Goal: Task Accomplishment & Management: Manage account settings

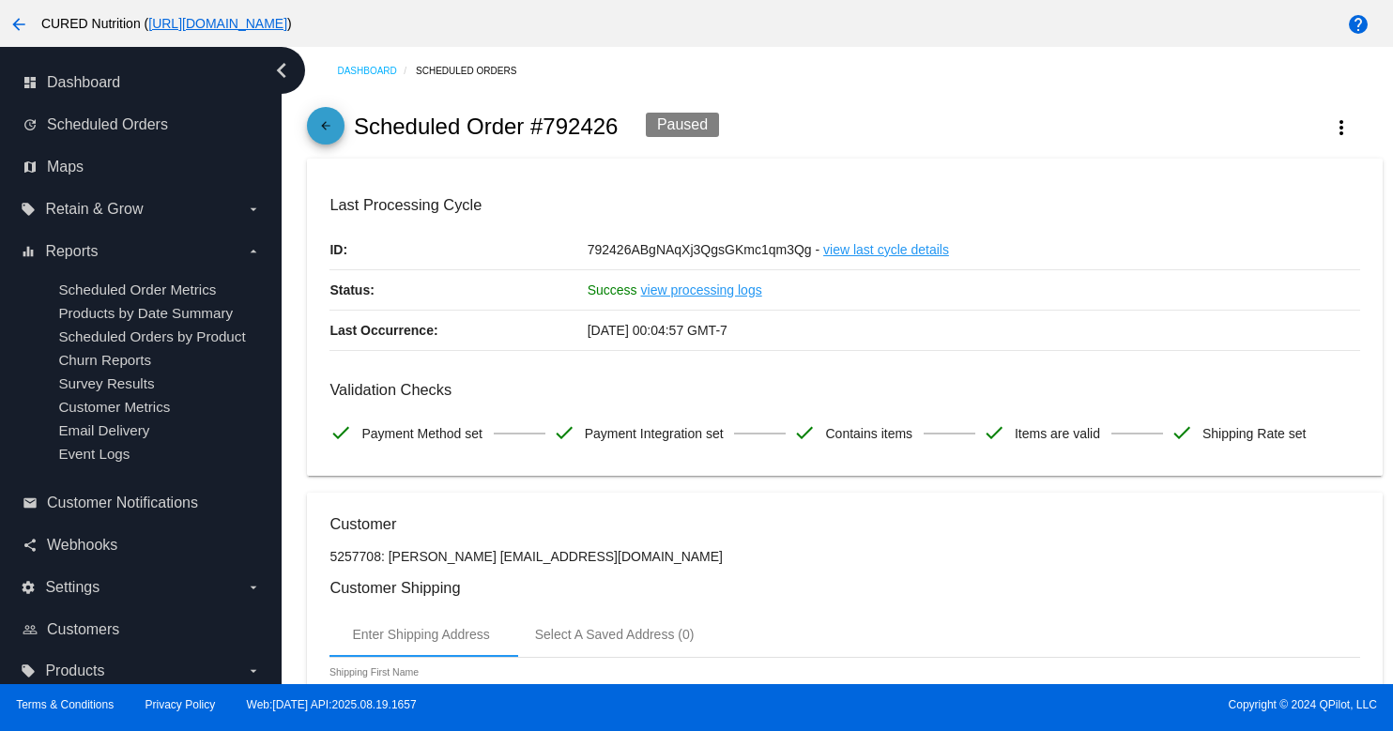
click at [312, 127] on link "arrow_back" at bounding box center [326, 126] width 38 height 38
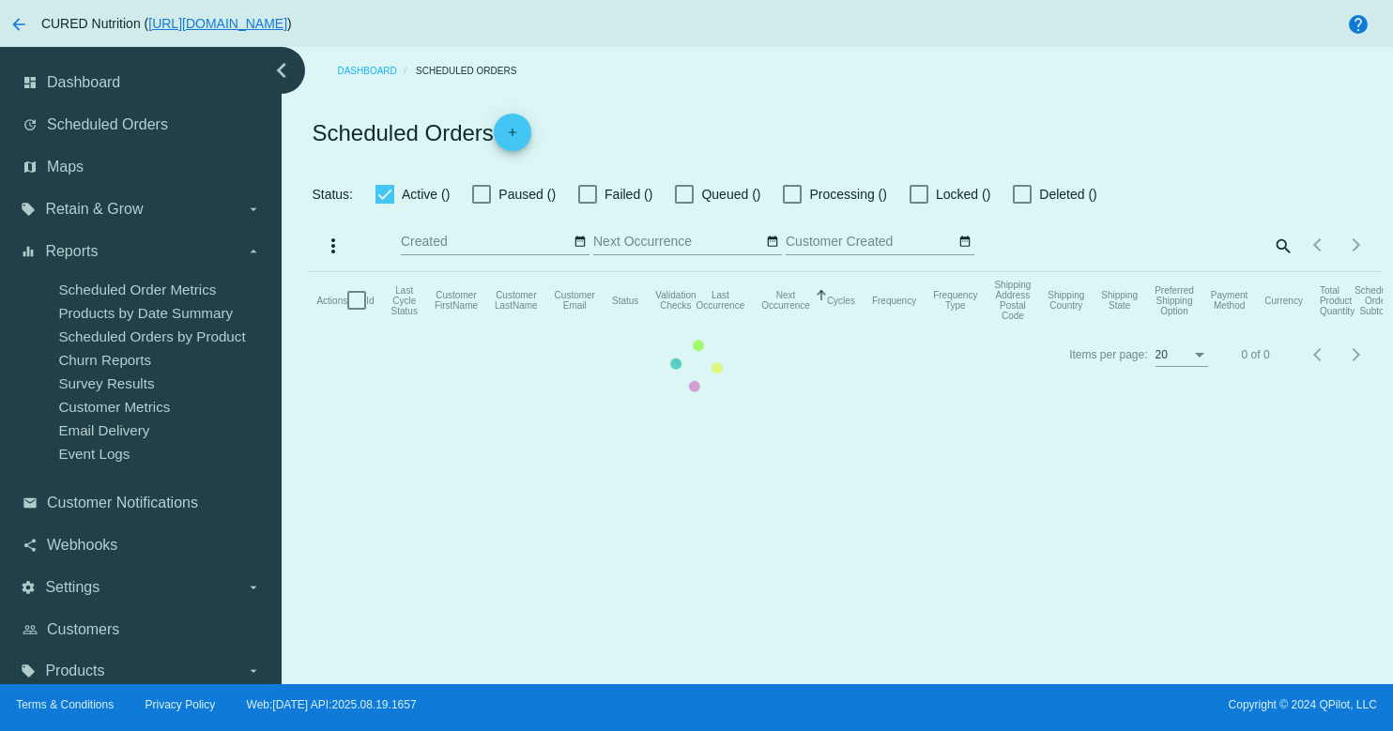
checkbox input "true"
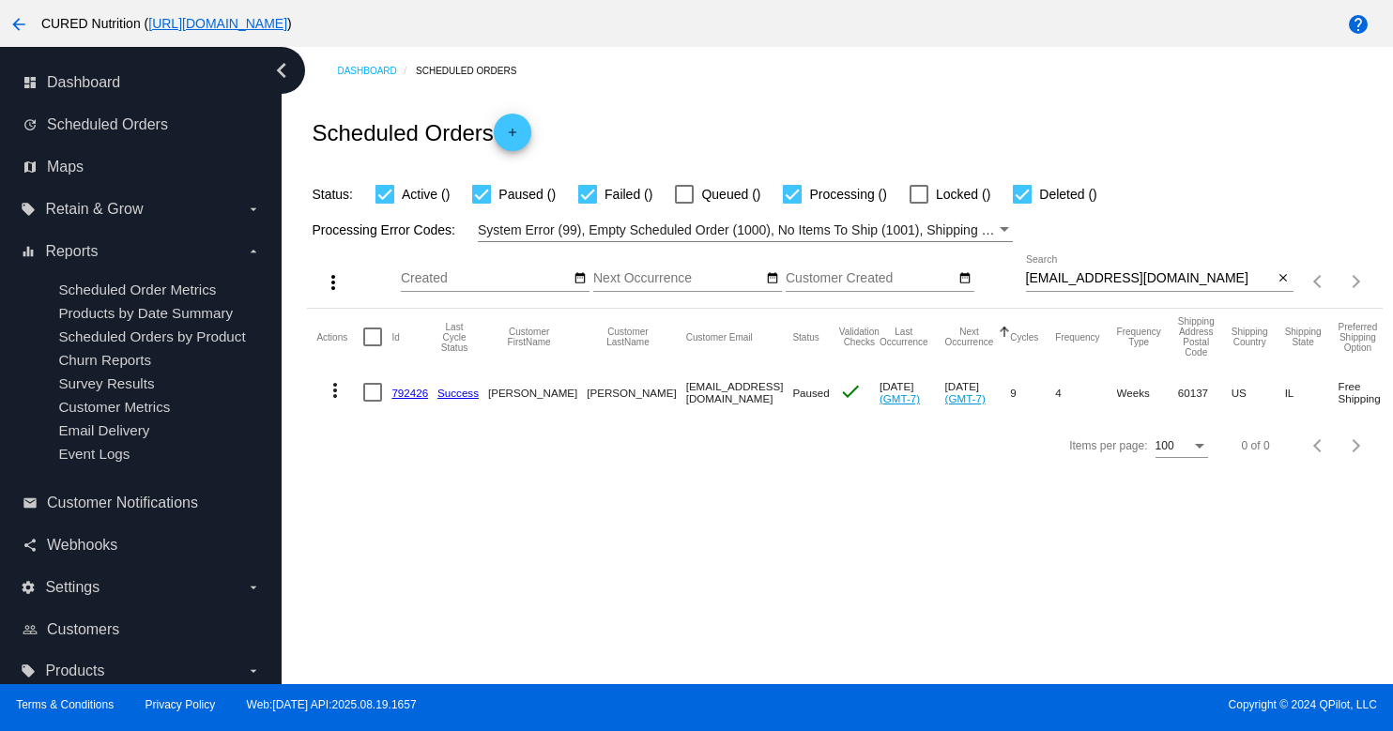
click at [1186, 284] on input "[EMAIL_ADDRESS][DOMAIN_NAME]" at bounding box center [1150, 278] width 248 height 15
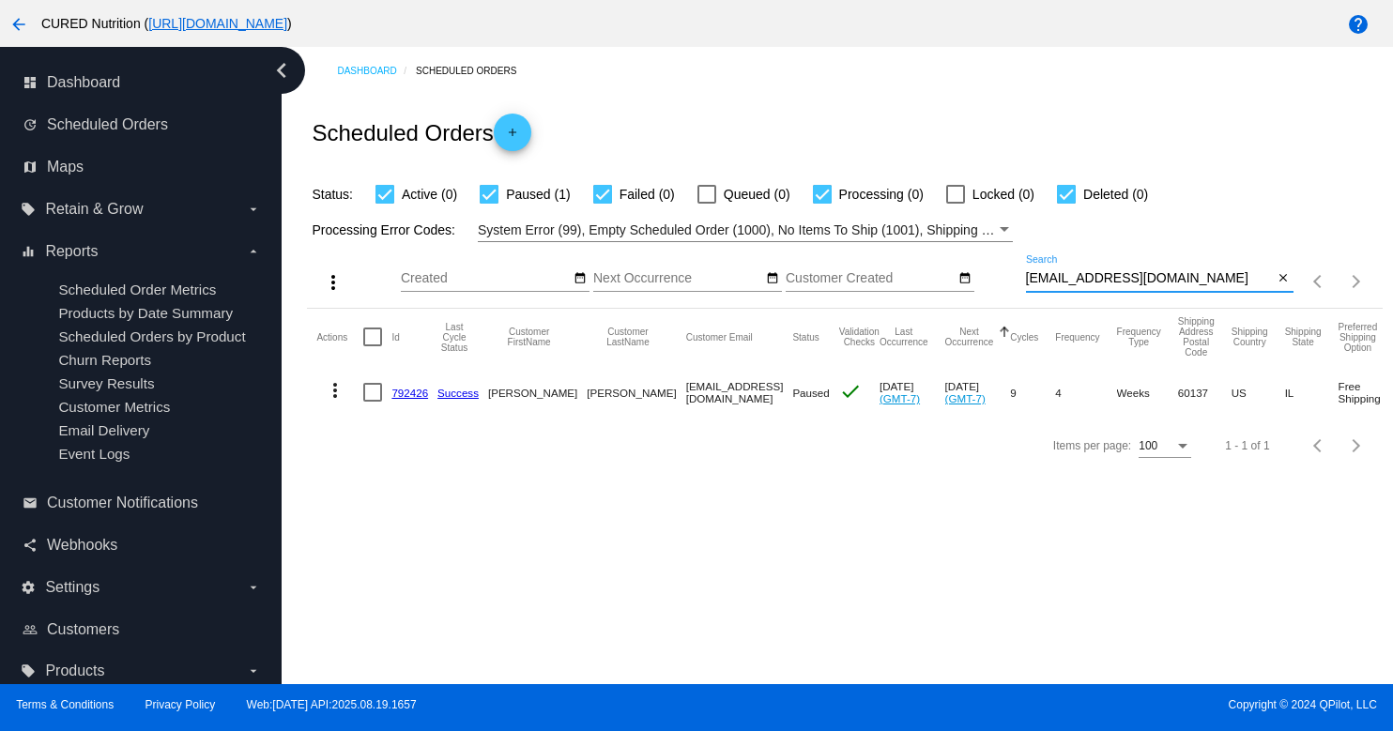
paste input "[EMAIL_ADDRESS][DOMAIN_NAME]"
type input "[EMAIL_ADDRESS][DOMAIN_NAME]"
click at [408, 396] on link "984439" at bounding box center [410, 393] width 37 height 12
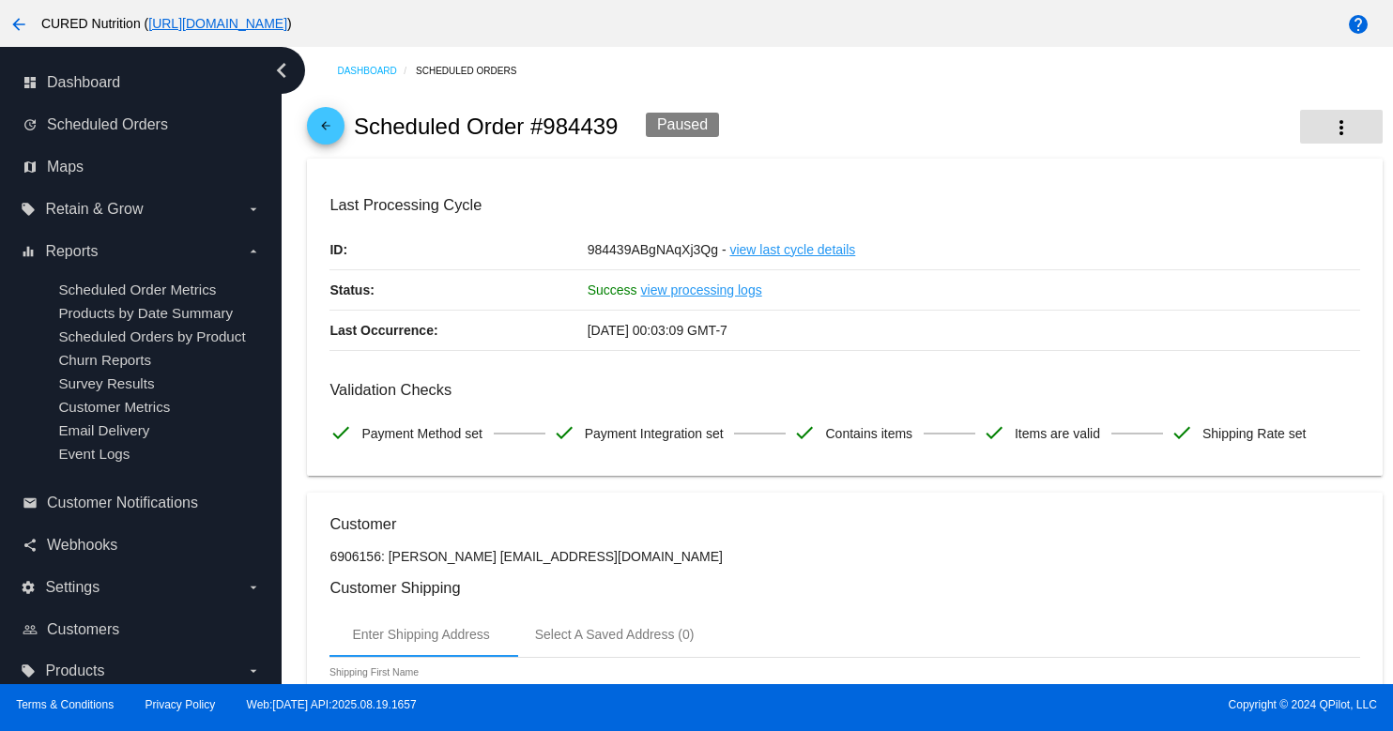
click at [1338, 125] on mat-icon "more_vert" at bounding box center [1342, 127] width 23 height 23
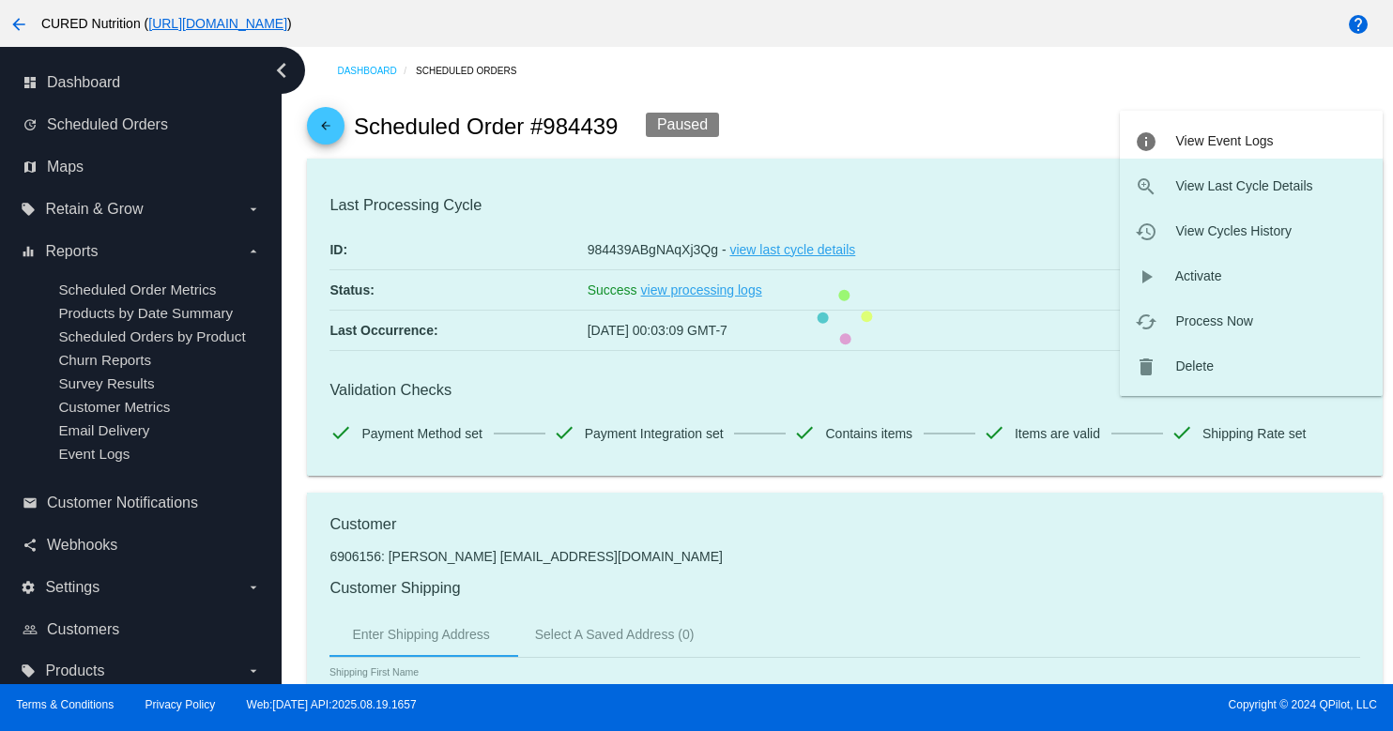
click at [1176, 367] on mat-card "Last Processing Cycle ID: 984439ABgNAqXj3Qg - view last cycle details Status: S…" at bounding box center [844, 318] width 1075 height 318
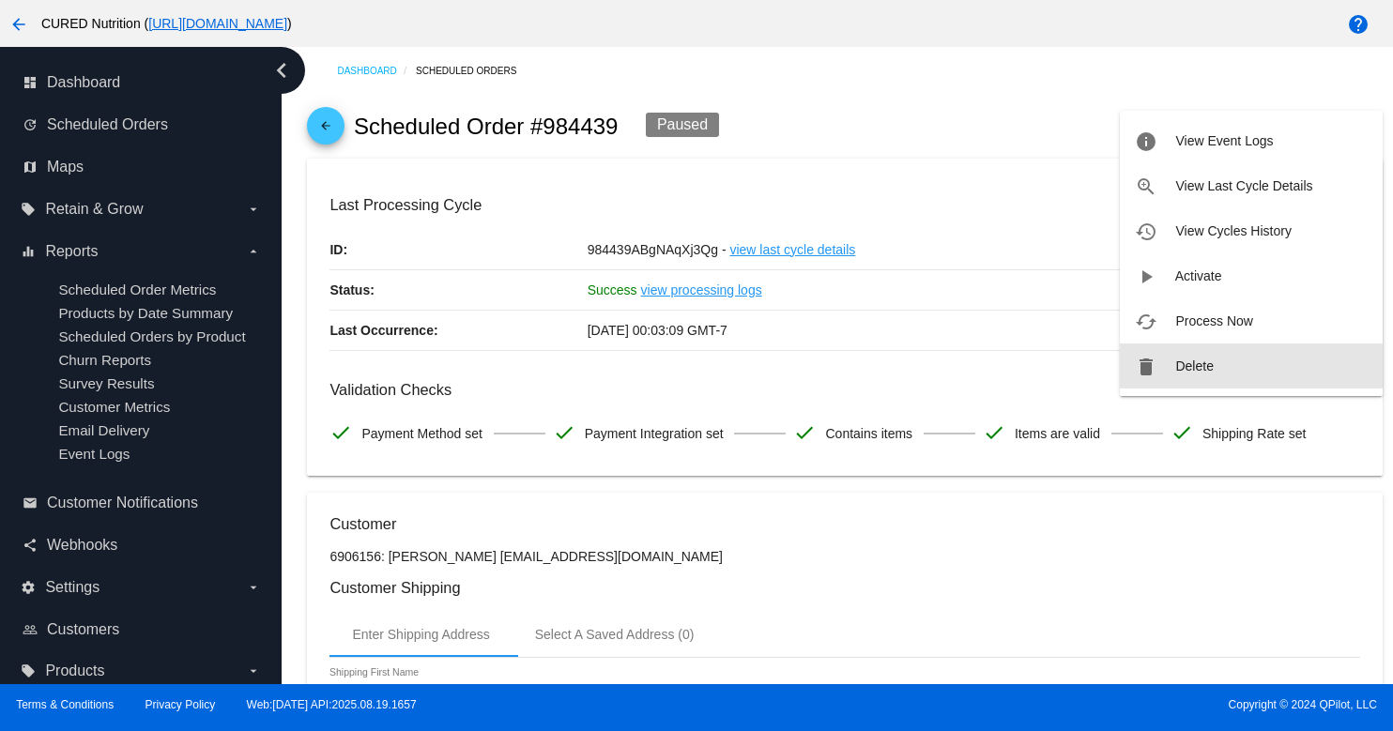
click at [1176, 366] on span "Delete" at bounding box center [1195, 366] width 38 height 15
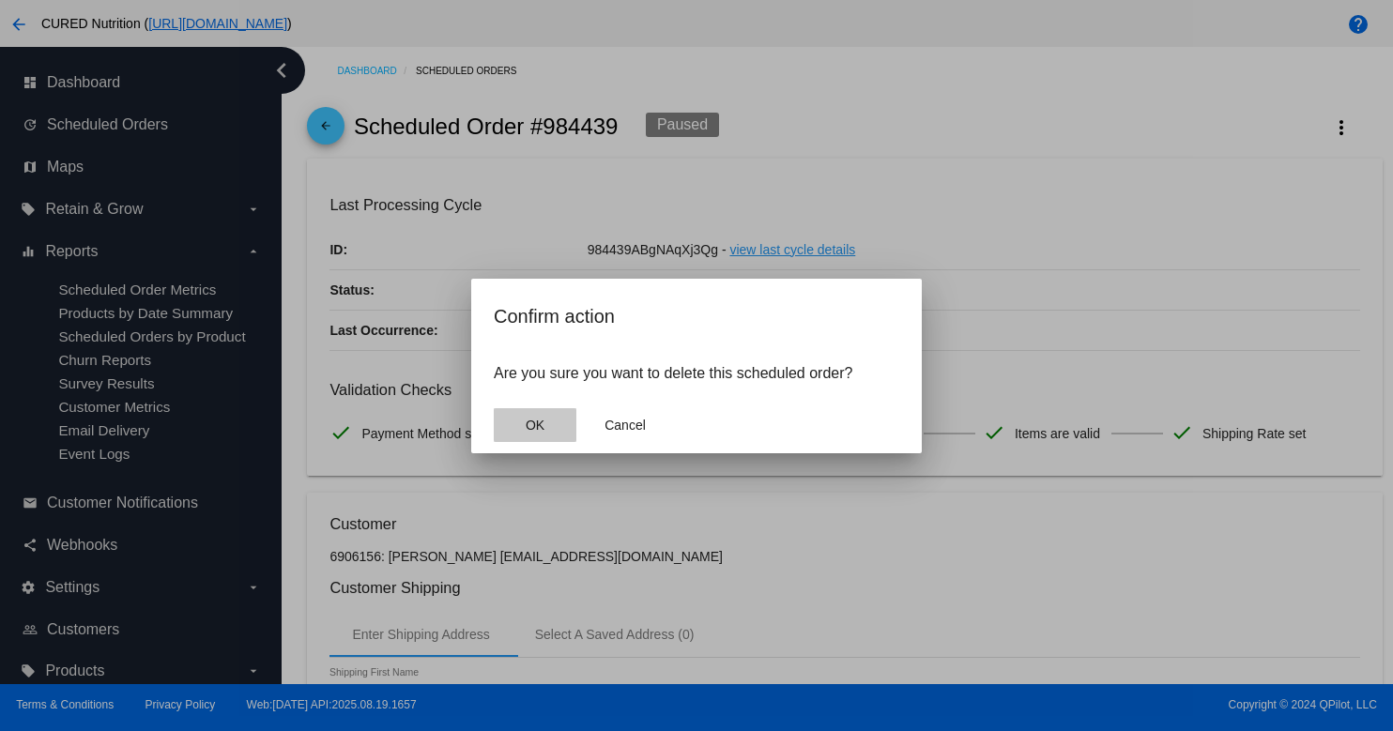
click at [531, 418] on span "OK" at bounding box center [535, 425] width 19 height 15
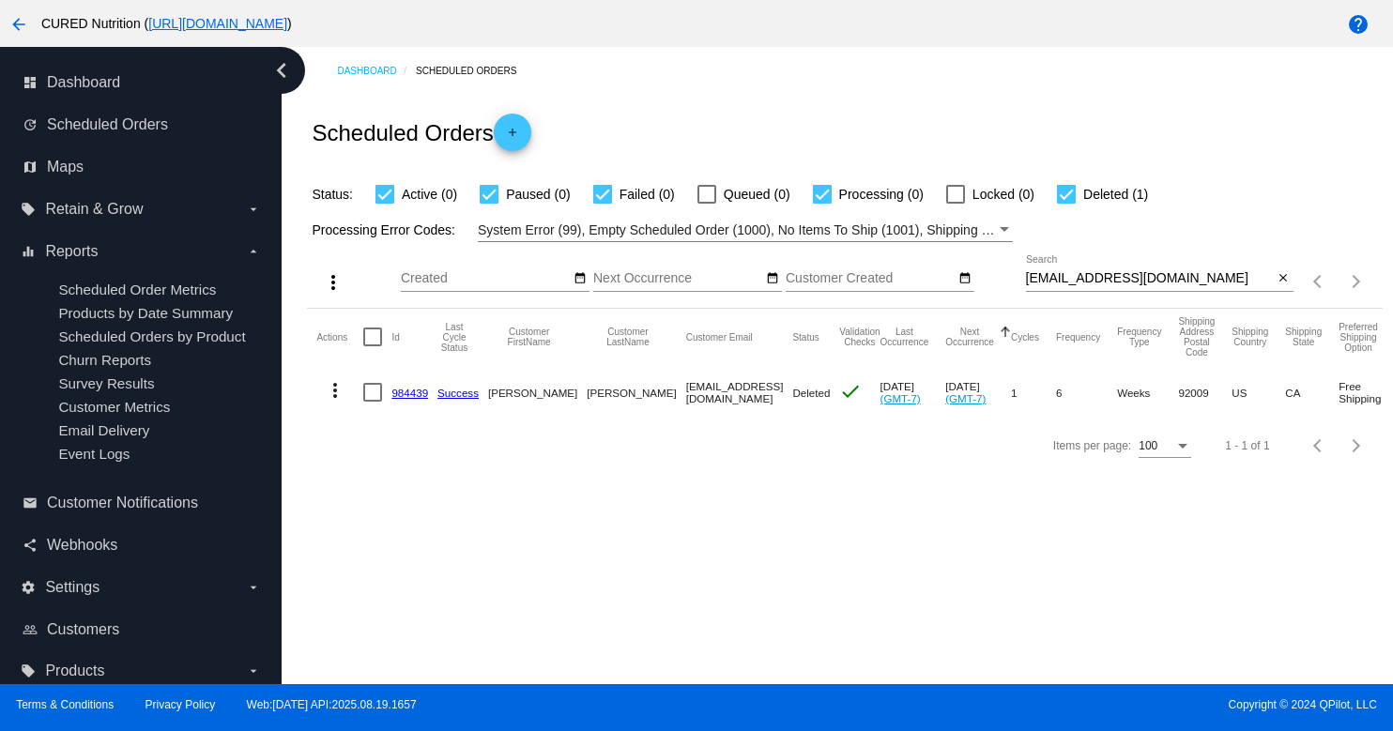
click at [1102, 275] on input "[EMAIL_ADDRESS][DOMAIN_NAME]" at bounding box center [1150, 278] width 248 height 15
paste input "foelschfam@hot"
type input "[EMAIL_ADDRESS][DOMAIN_NAME]"
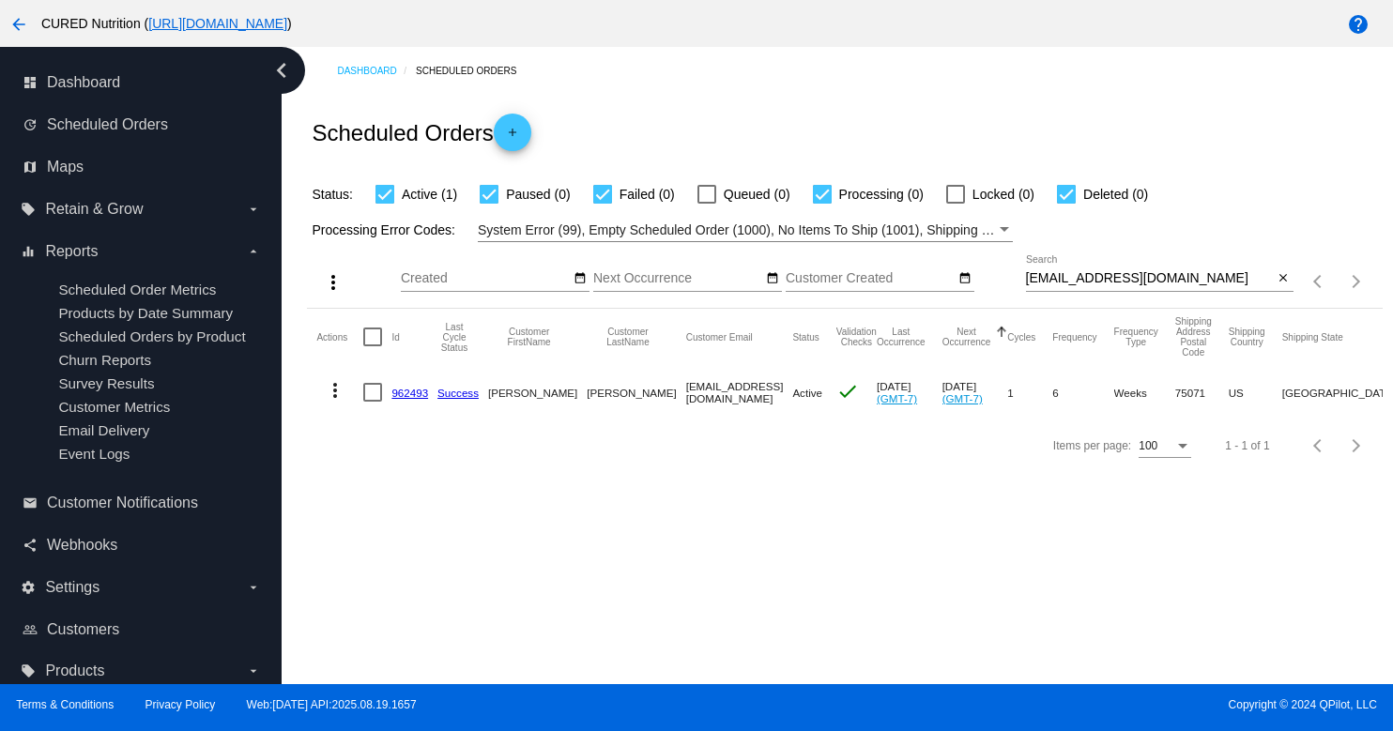
click at [408, 397] on link "962493" at bounding box center [410, 393] width 37 height 12
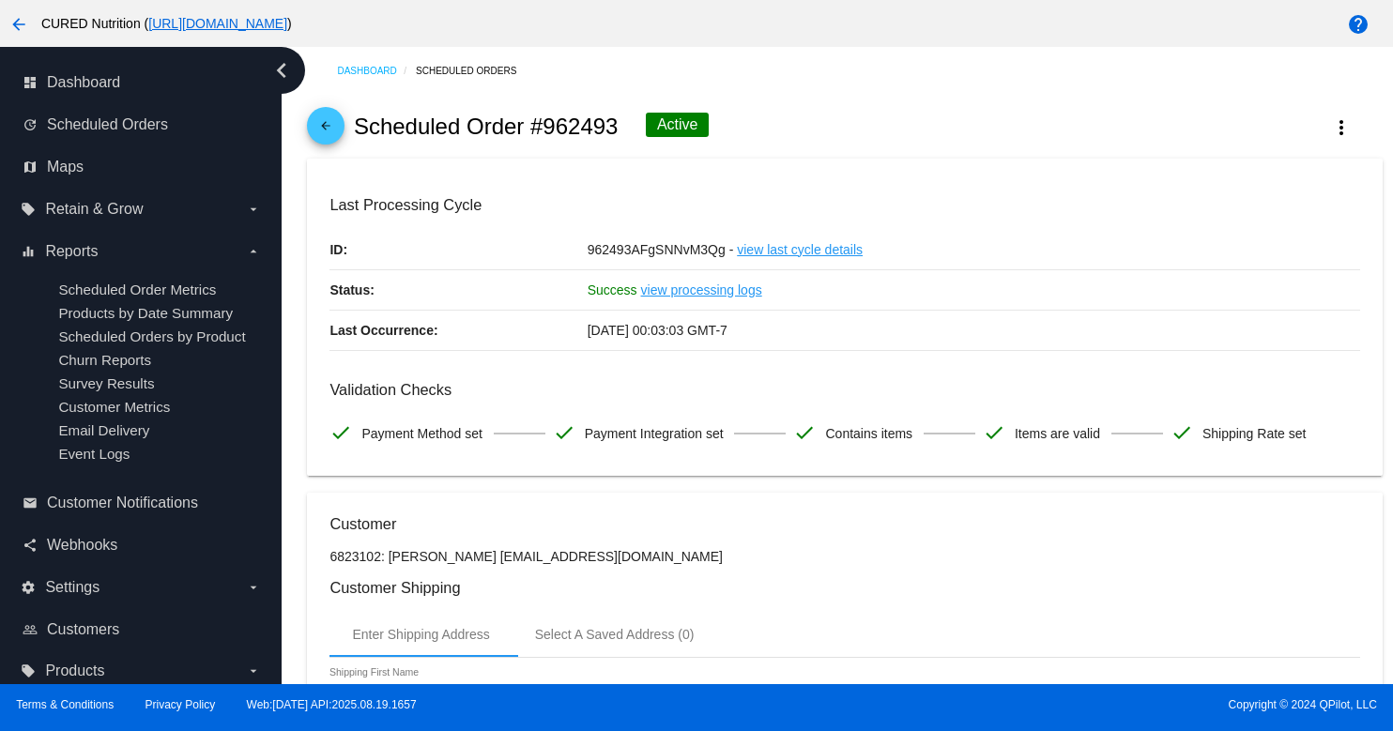
scroll to position [8, 0]
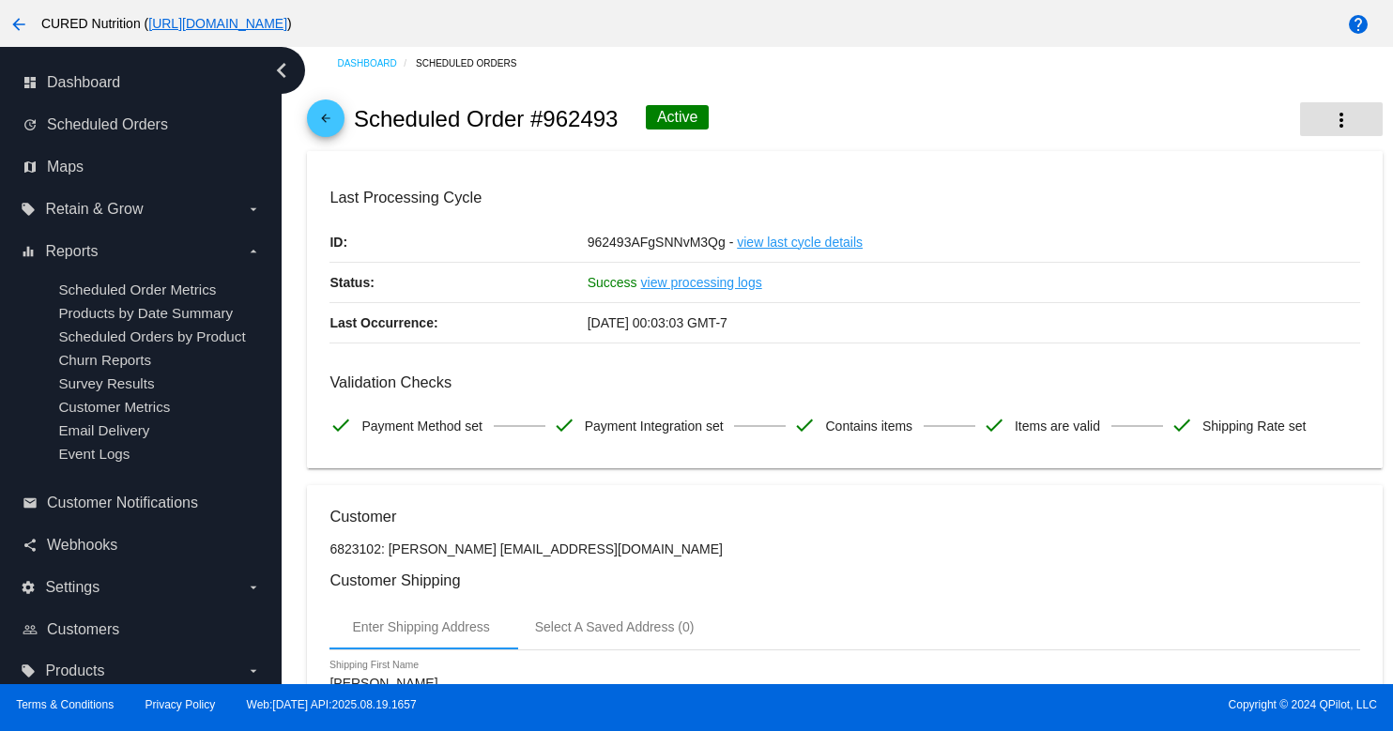
click at [1350, 127] on mat-icon "more_vert" at bounding box center [1342, 120] width 23 height 23
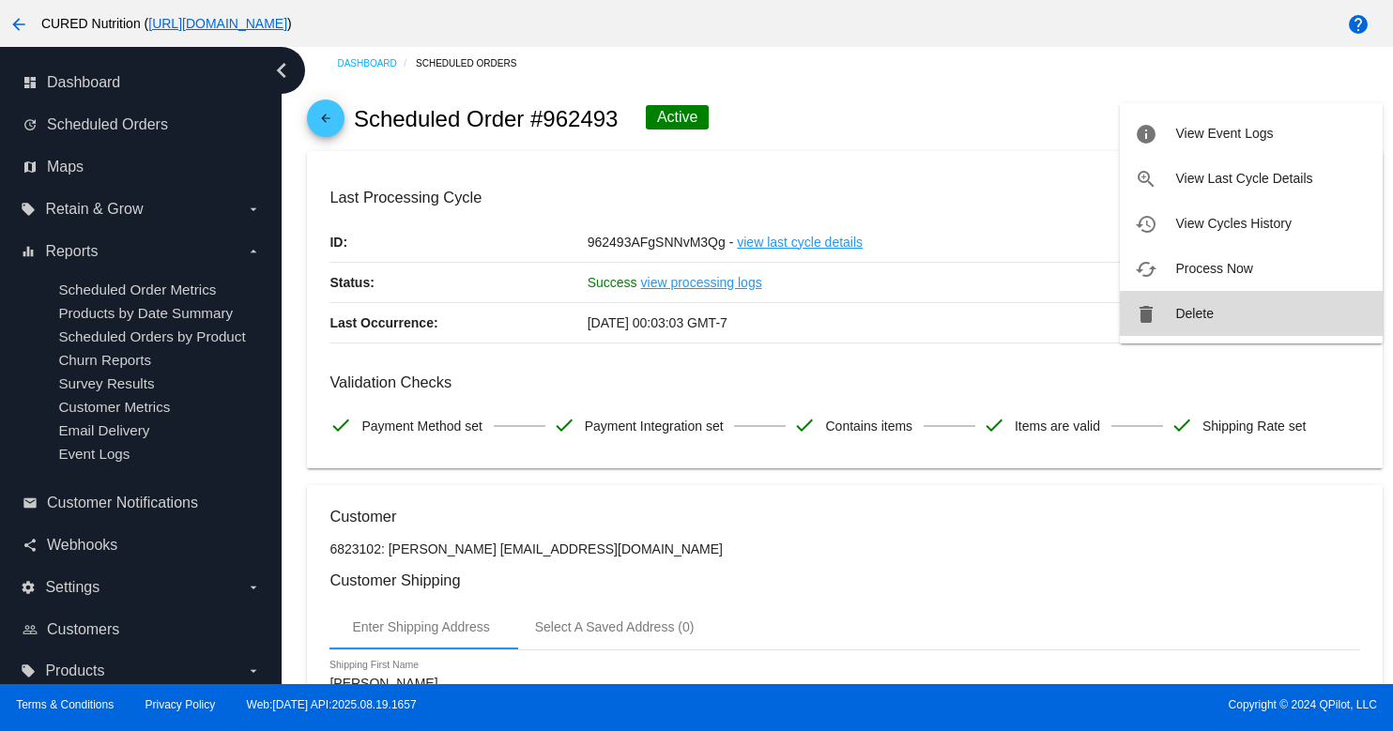
click at [1192, 310] on span "Delete" at bounding box center [1195, 313] width 38 height 15
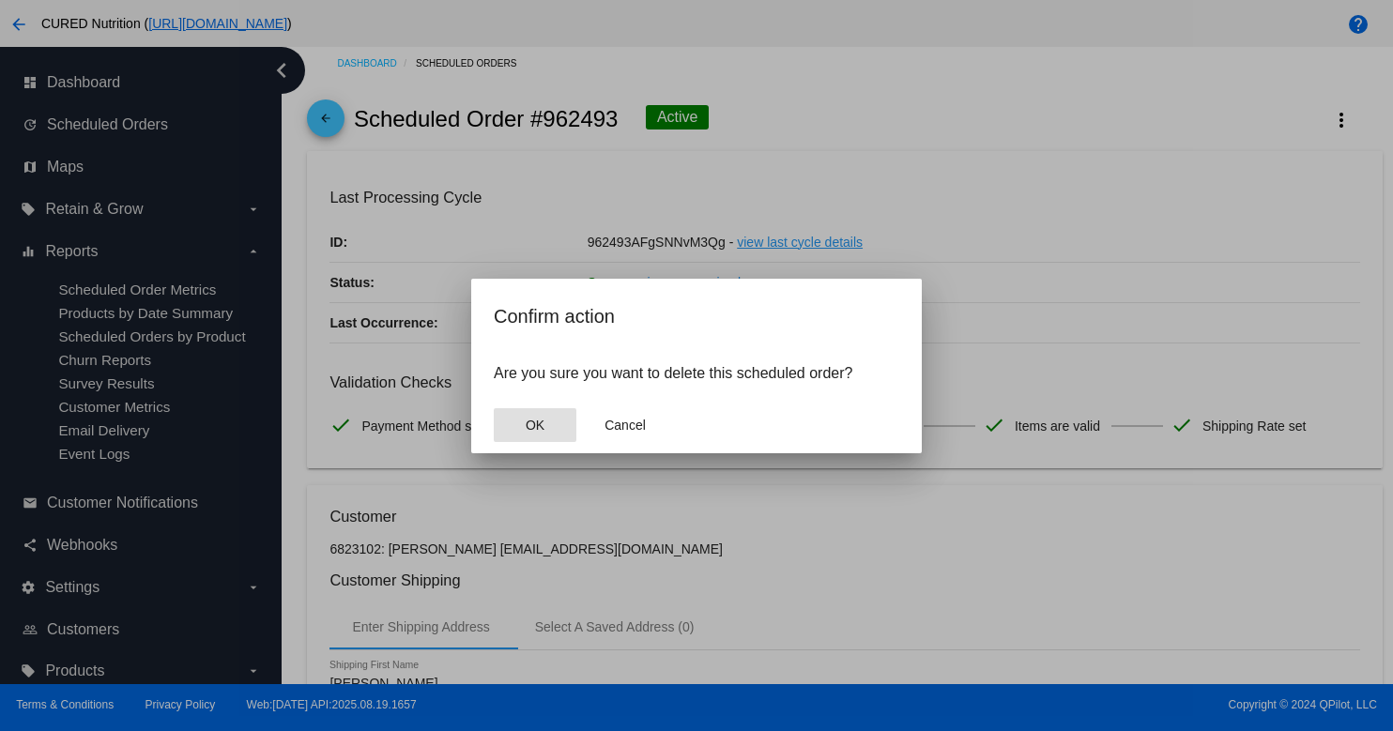
click at [538, 423] on span "OK" at bounding box center [535, 425] width 19 height 15
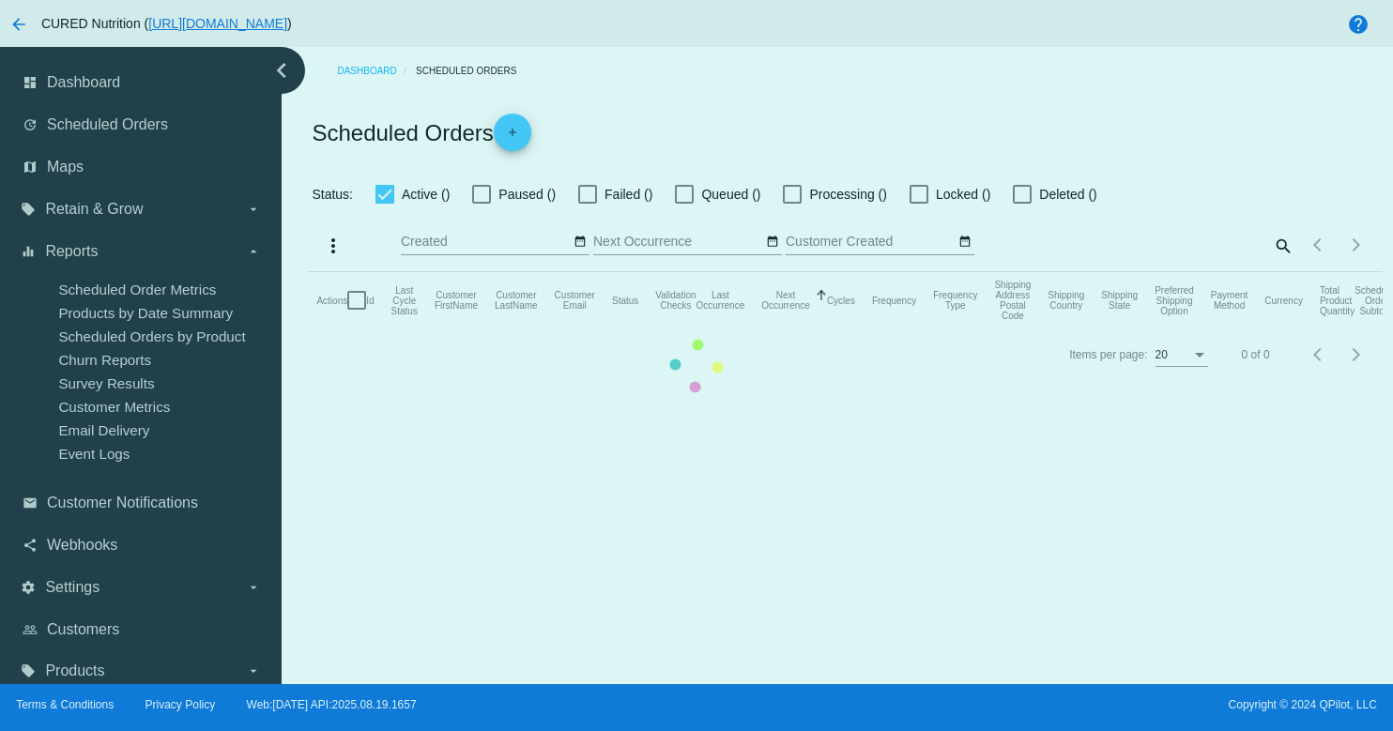
checkbox input "true"
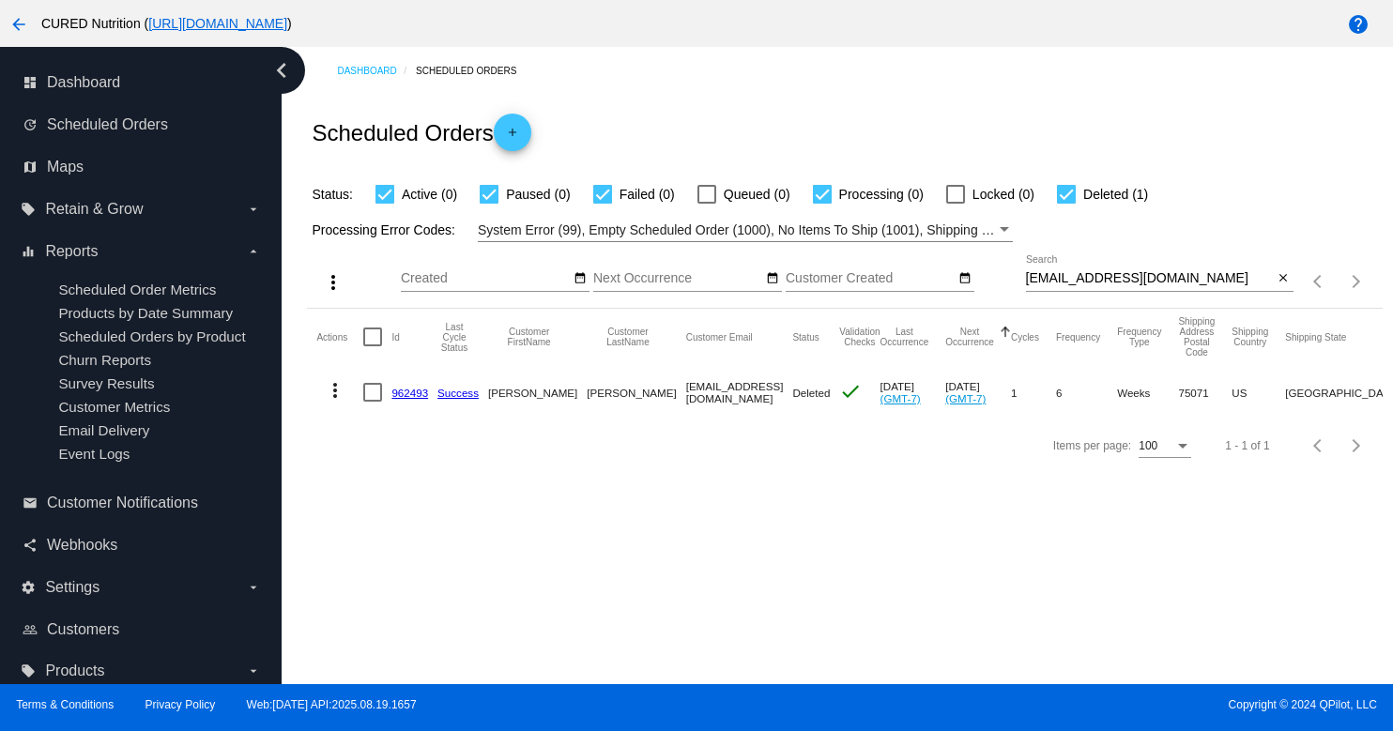
click at [1159, 282] on input "[EMAIL_ADDRESS][DOMAIN_NAME]" at bounding box center [1150, 278] width 248 height 15
paste input "[EMAIL_ADDRESS][DOMAIN_NAME]"
type input "[EMAIL_ADDRESS][DOMAIN_NAME]"
